Goal: Find specific page/section: Find specific page/section

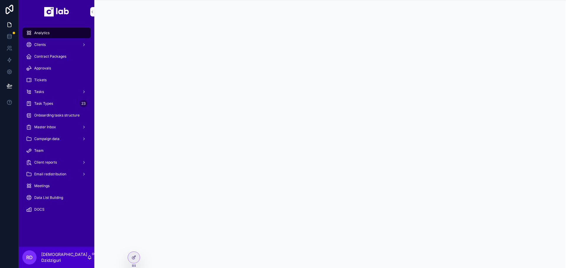
click at [50, 188] on div "Meetings" at bounding box center [56, 186] width 61 height 9
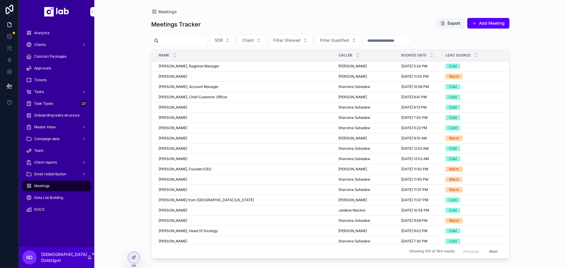
click at [135, 253] on div at bounding box center [134, 257] width 12 height 11
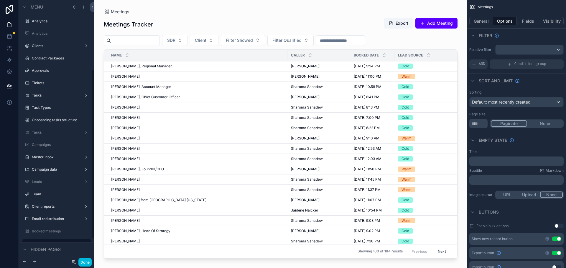
scroll to position [107, 0]
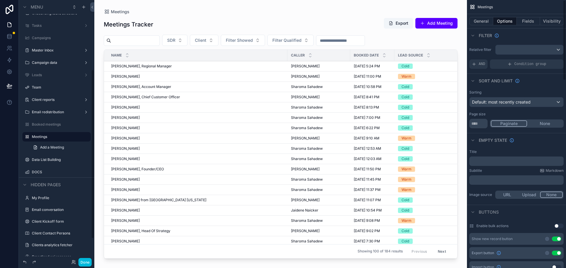
click at [526, 20] on button "Fields" at bounding box center [529, 21] width 24 height 8
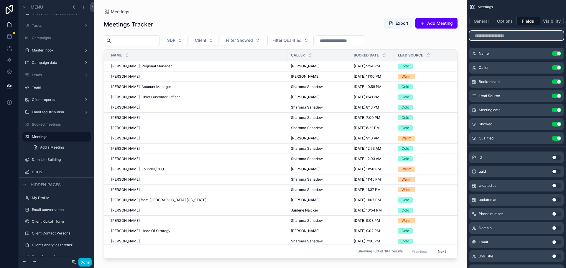
click at [489, 38] on input "scrollable content" at bounding box center [516, 35] width 94 height 9
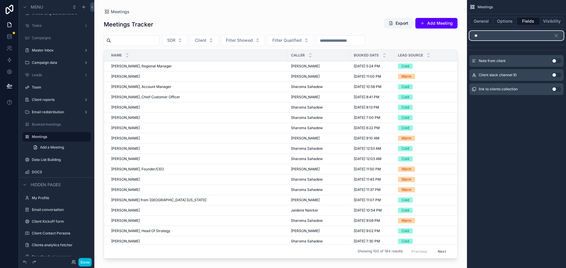
type input "**"
click at [556, 90] on button "Use setting" at bounding box center [556, 89] width 9 height 5
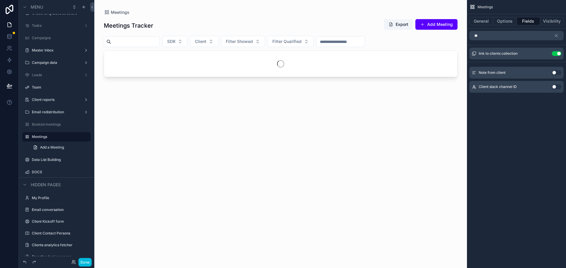
click at [0, 0] on icon "scrollable content" at bounding box center [0, 0] width 0 height 0
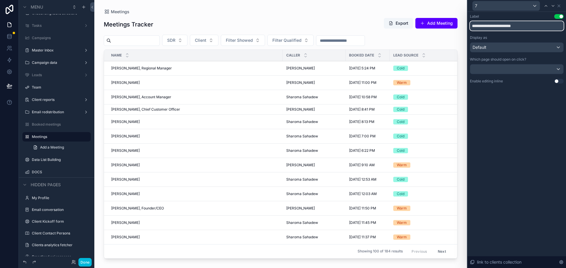
click at [496, 27] on input "**********" at bounding box center [517, 25] width 94 height 9
type input "******"
click at [558, 6] on icon at bounding box center [559, 6] width 2 height 2
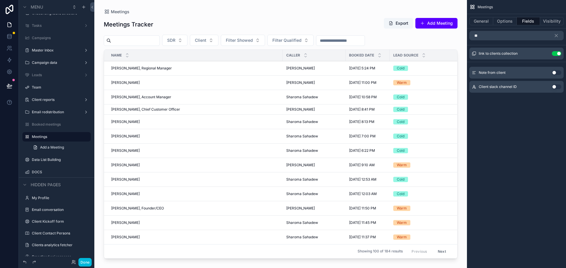
drag, startPoint x: 267, startPoint y: 255, endPoint x: 314, endPoint y: 260, distance: 46.5
click at [314, 260] on div "scrollable content" at bounding box center [280, 130] width 372 height 261
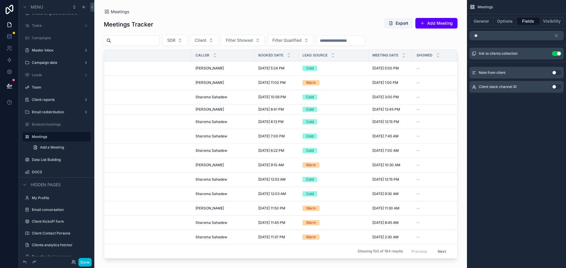
scroll to position [0, 0]
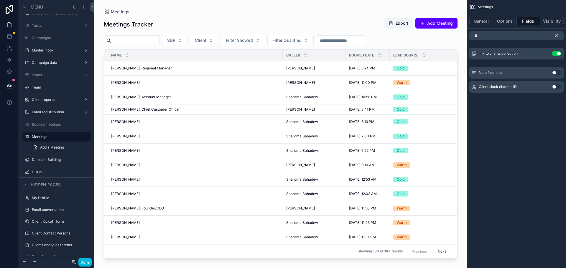
click at [556, 35] on icon "scrollable content" at bounding box center [555, 35] width 5 height 5
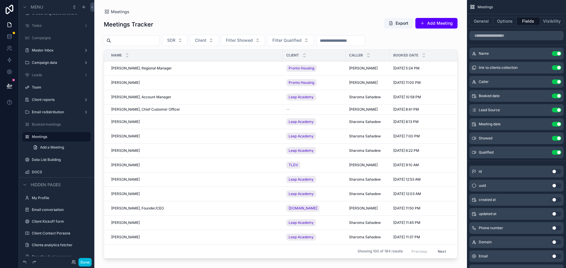
click at [187, 35] on button "SDR" at bounding box center [174, 40] width 25 height 11
click at [262, 19] on div "Meetings Tracker Export Add Meeting" at bounding box center [281, 25] width 354 height 14
click at [9, 87] on icon at bounding box center [9, 86] width 6 height 6
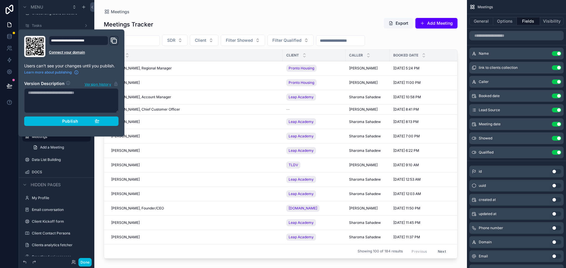
click at [93, 121] on div "Publish" at bounding box center [71, 121] width 56 height 5
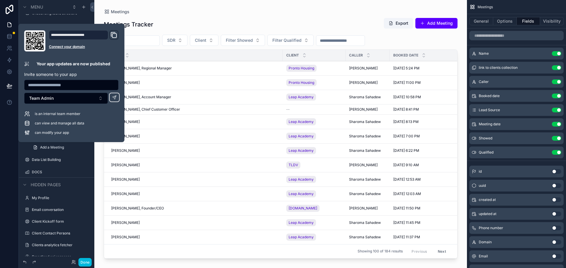
click at [152, 36] on div "scrollable content" at bounding box center [132, 40] width 56 height 11
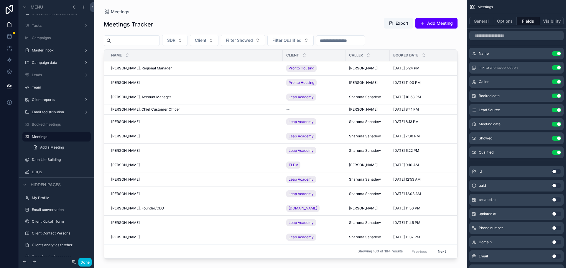
click at [144, 35] on div "scrollable content" at bounding box center [132, 40] width 56 height 11
click at [144, 41] on input "scrollable content" at bounding box center [135, 41] width 48 height 8
type input "******"
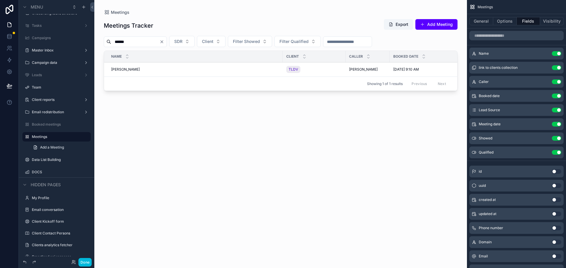
click at [194, 42] on button "SDR" at bounding box center [181, 41] width 25 height 11
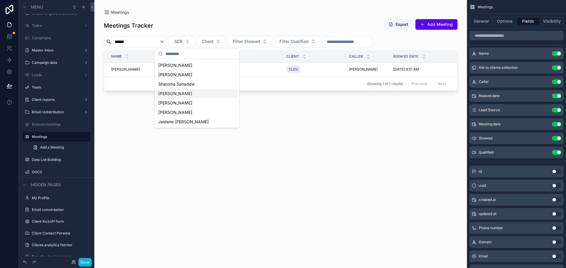
click at [184, 92] on span "[PERSON_NAME]" at bounding box center [175, 94] width 34 height 6
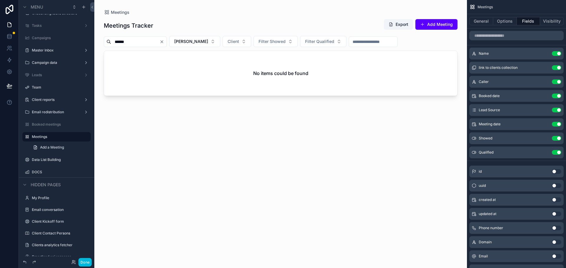
click at [205, 35] on div "Meetings Tracker Export Add Meeting ****** [PERSON_NAME] Client Filter Showed F…" at bounding box center [281, 138] width 354 height 246
click at [207, 39] on span "[PERSON_NAME]" at bounding box center [191, 42] width 34 height 6
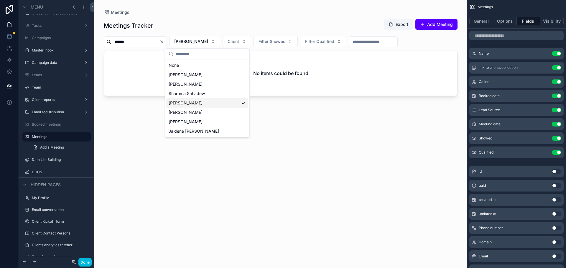
click at [192, 104] on span "[PERSON_NAME]" at bounding box center [186, 103] width 34 height 6
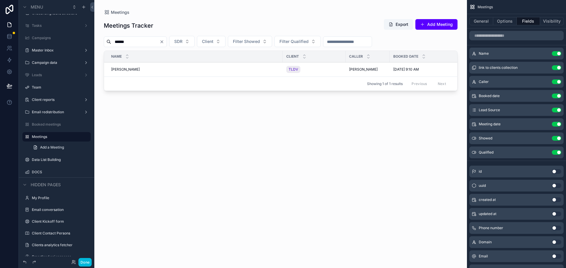
click at [150, 69] on div "[PERSON_NAME] [PERSON_NAME]" at bounding box center [195, 69] width 168 height 5
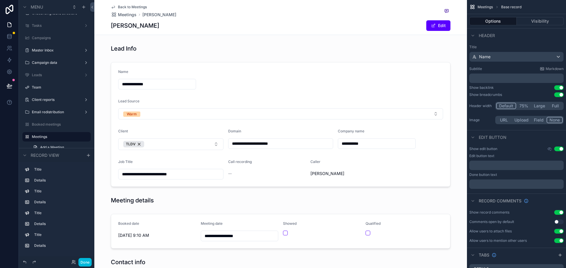
click at [328, 175] on div "scrollable content" at bounding box center [280, 125] width 372 height 130
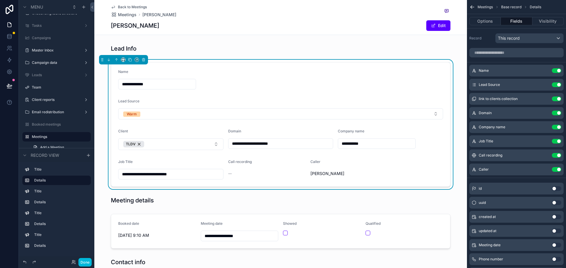
click at [0, 0] on icon "scrollable content" at bounding box center [0, 0] width 0 height 0
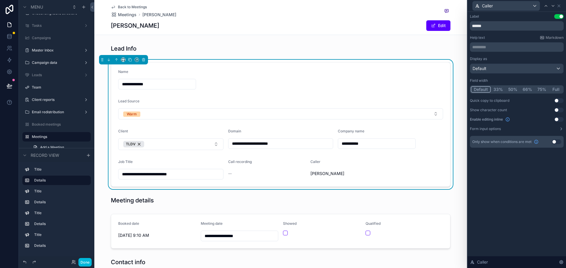
drag, startPoint x: 113, startPoint y: 4, endPoint x: 118, endPoint y: 8, distance: 6.2
click at [113, 4] on div "Back to Meetings Meetings [PERSON_NAME] [PERSON_NAME] Edit" at bounding box center [280, 17] width 339 height 35
click at [118, 8] on span "Back to Meetings" at bounding box center [132, 7] width 29 height 5
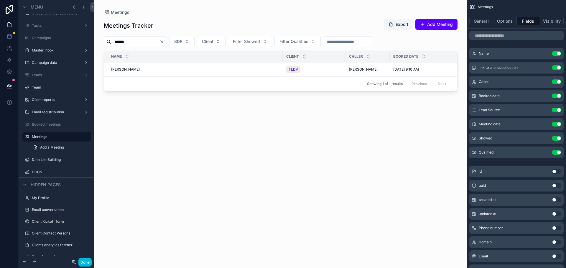
click at [164, 42] on icon "Clear" at bounding box center [161, 41] width 5 height 5
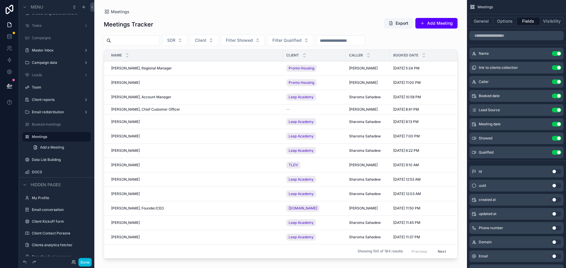
click at [163, 122] on div "[PERSON_NAME] [PERSON_NAME]" at bounding box center [195, 122] width 168 height 5
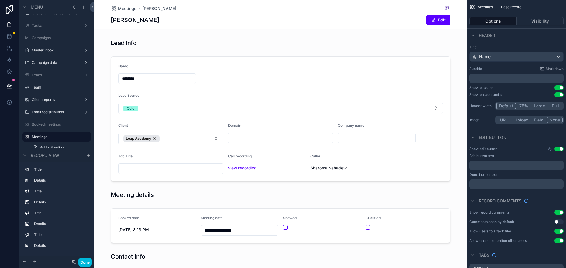
click at [329, 168] on div "scrollable content" at bounding box center [280, 119] width 372 height 130
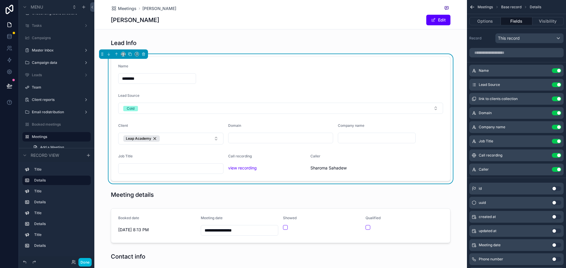
click at [332, 167] on span "Sharoma Sahadew" at bounding box center [349, 168] width 78 height 6
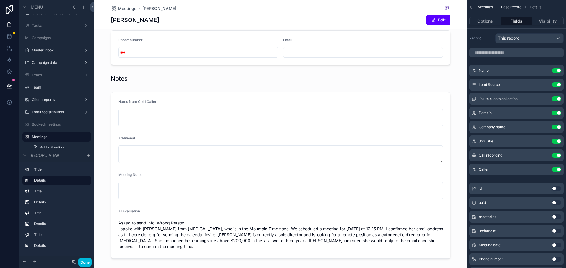
scroll to position [265, 0]
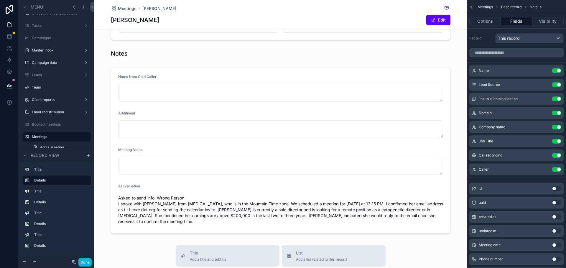
click at [458, 145] on div "scrollable content" at bounding box center [280, 150] width 372 height 171
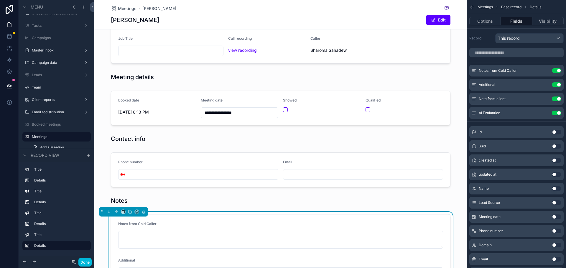
scroll to position [59, 0]
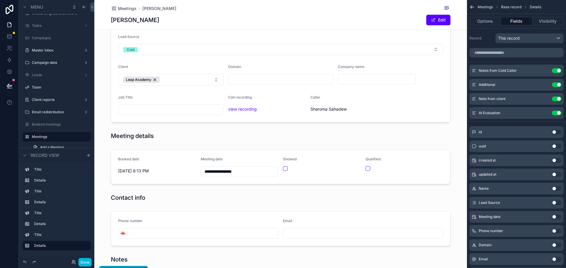
click at [322, 107] on div "scrollable content" at bounding box center [280, 60] width 372 height 130
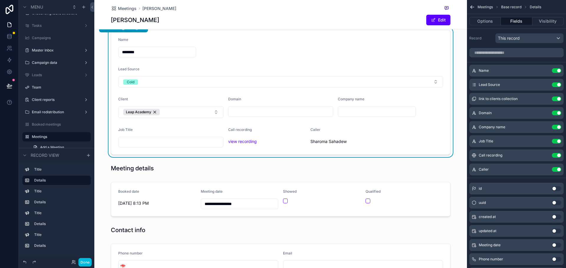
scroll to position [0, 0]
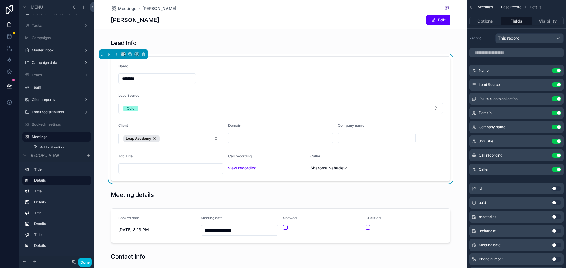
click at [320, 170] on span "Sharoma Sahadew" at bounding box center [349, 168] width 78 height 6
click at [122, 7] on span "Meetings" at bounding box center [127, 9] width 19 height 6
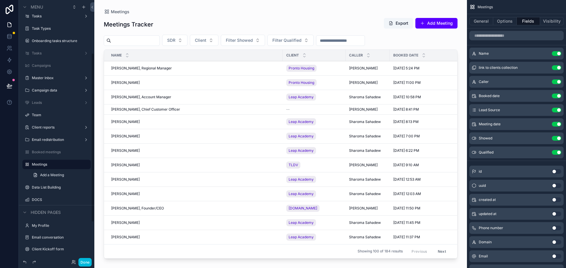
scroll to position [77, 0]
click at [46, 118] on label "Team" at bounding box center [59, 117] width 55 height 5
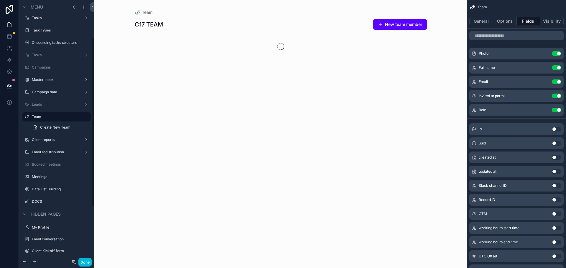
scroll to position [57, 0]
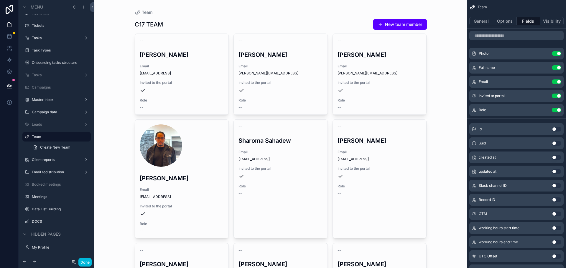
click at [252, 65] on span "Email" at bounding box center [280, 66] width 84 height 5
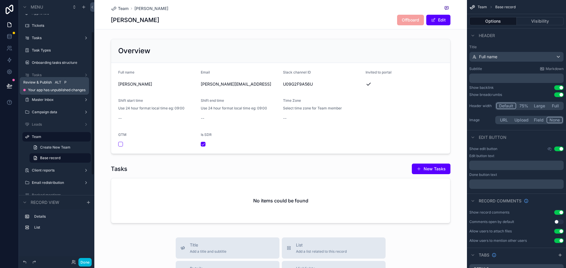
click at [8, 81] on button at bounding box center [9, 86] width 13 height 17
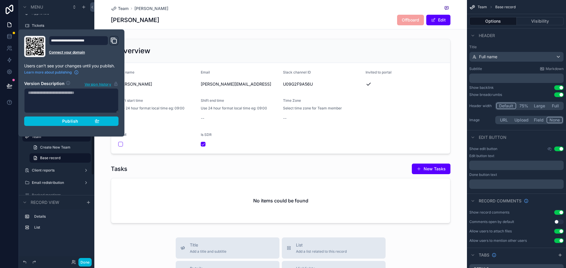
click at [59, 118] on button "Publish" at bounding box center [71, 121] width 94 height 9
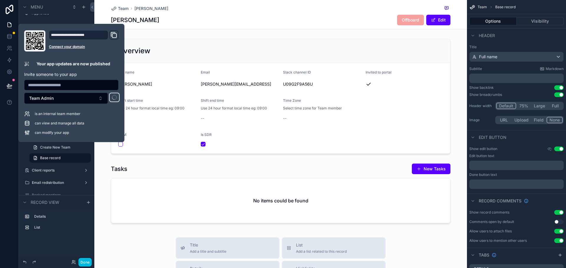
click at [179, 19] on div "[PERSON_NAME] Offboard Edit" at bounding box center [280, 19] width 339 height 11
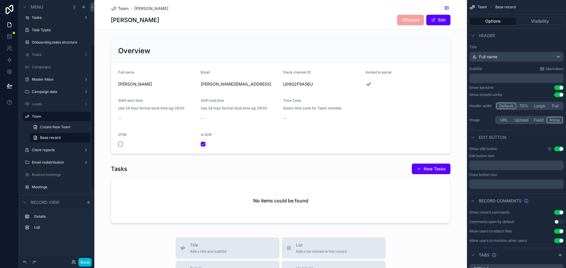
scroll to position [88, 0]
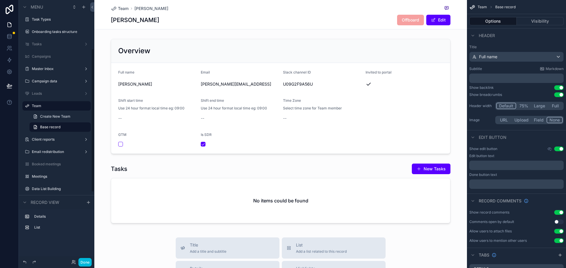
click at [46, 177] on label "Meetings" at bounding box center [59, 176] width 55 height 5
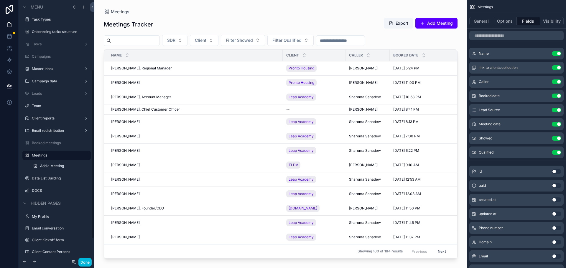
scroll to position [107, 0]
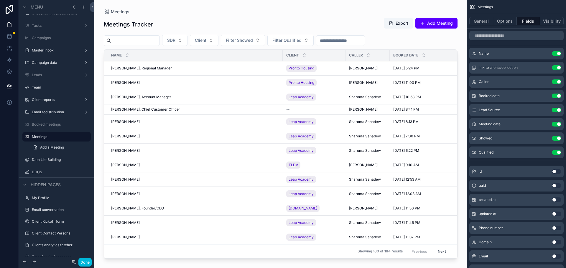
click at [188, 34] on div "scrollable content" at bounding box center [280, 130] width 372 height 261
click at [87, 262] on button "Done" at bounding box center [84, 262] width 13 height 9
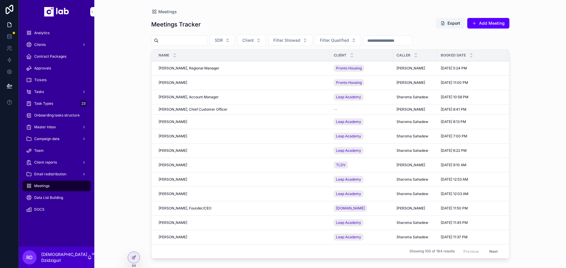
click at [223, 41] on span "SDR" at bounding box center [219, 40] width 8 height 6
click at [129, 90] on div "Meetings Meetings Tracker Export Add Meeting SDR Client Filter Showed Filter Qu…" at bounding box center [329, 134] width 471 height 268
